Goal: Transaction & Acquisition: Purchase product/service

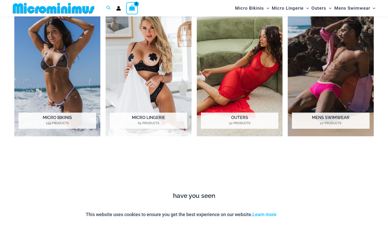
scroll to position [420, 0]
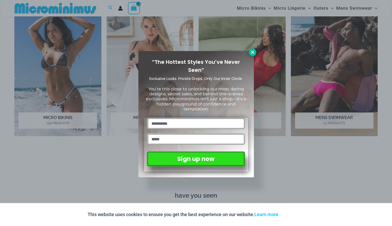
click at [254, 52] on icon at bounding box center [252, 52] width 5 height 5
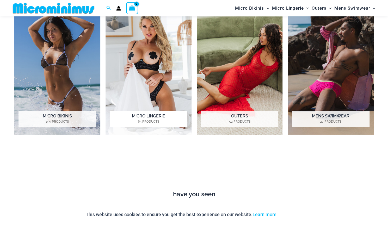
click at [160, 75] on img "Visit product category Micro Lingerie" at bounding box center [149, 68] width 86 height 133
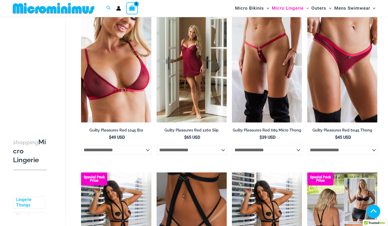
scroll to position [223, 0]
